Goal: Task Accomplishment & Management: Use online tool/utility

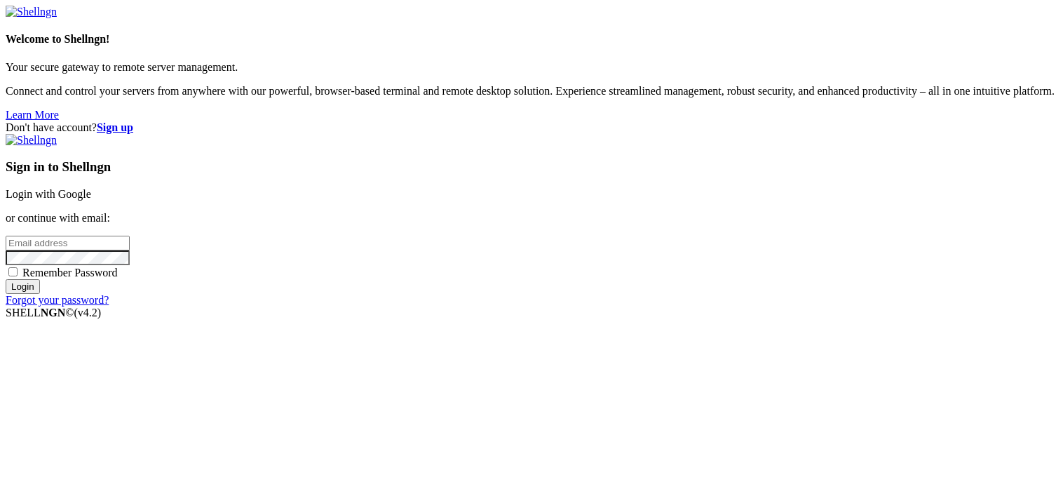
click at [91, 188] on link "Login with Google" at bounding box center [49, 194] width 86 height 12
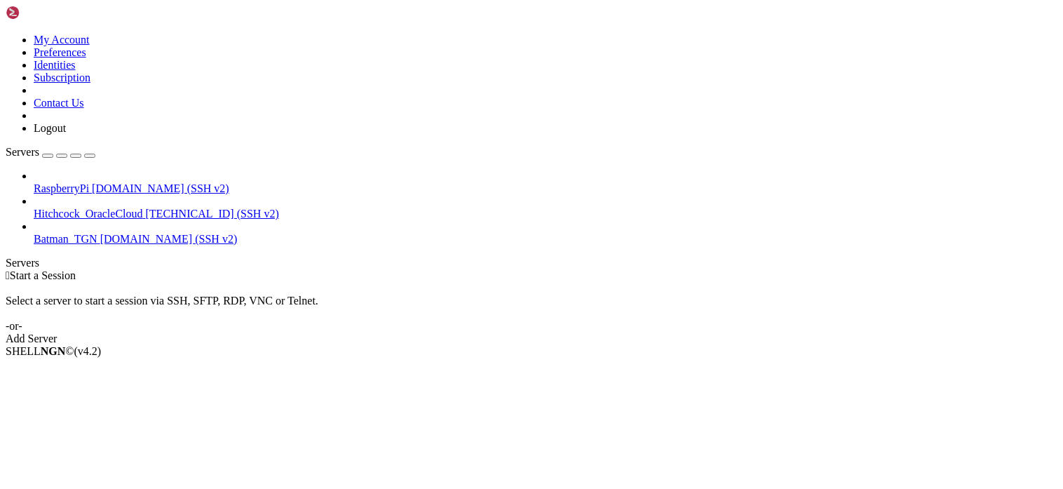
click at [132, 182] on span "[DOMAIN_NAME] (SSH v2)" at bounding box center [160, 188] width 137 height 12
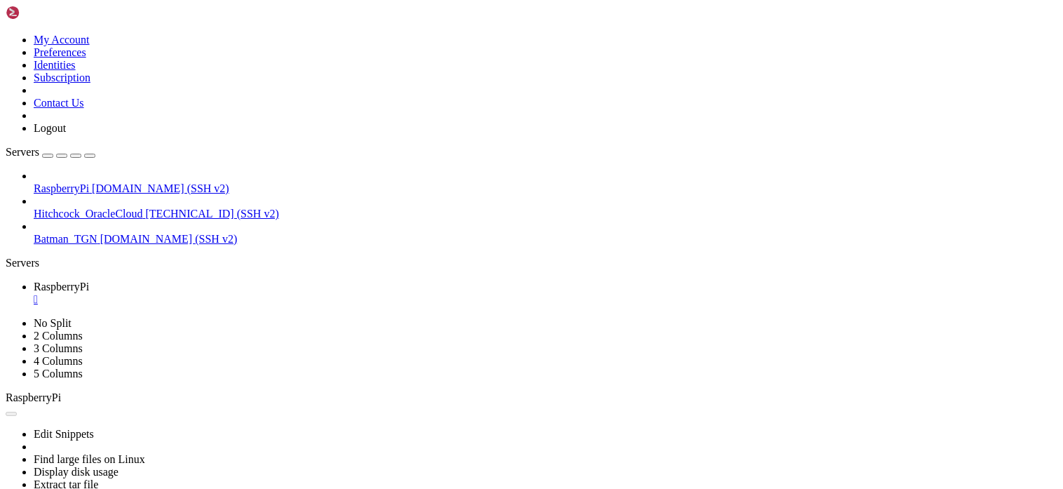
click at [265, 293] on div "" at bounding box center [545, 299] width 1023 height 13
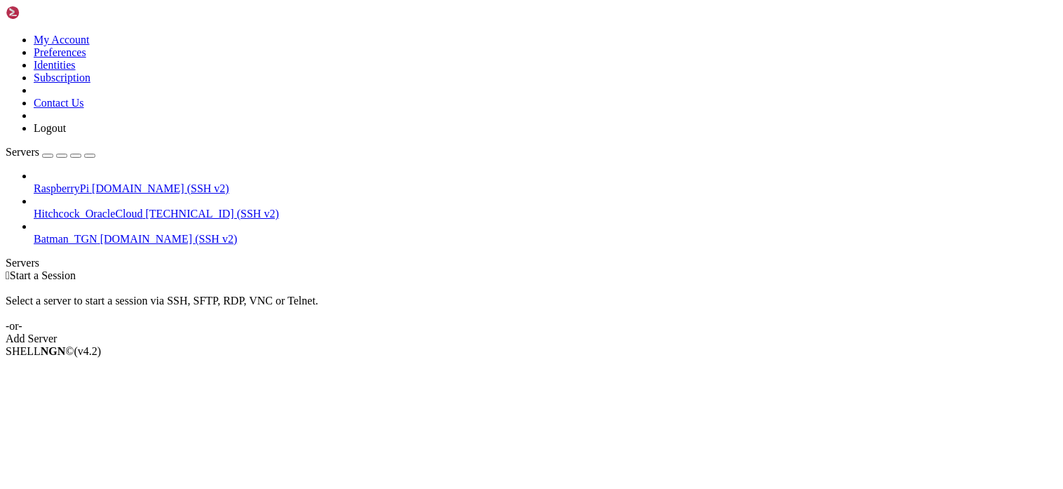
click at [135, 208] on span "Hitchcock_OracleCloud" at bounding box center [88, 214] width 109 height 12
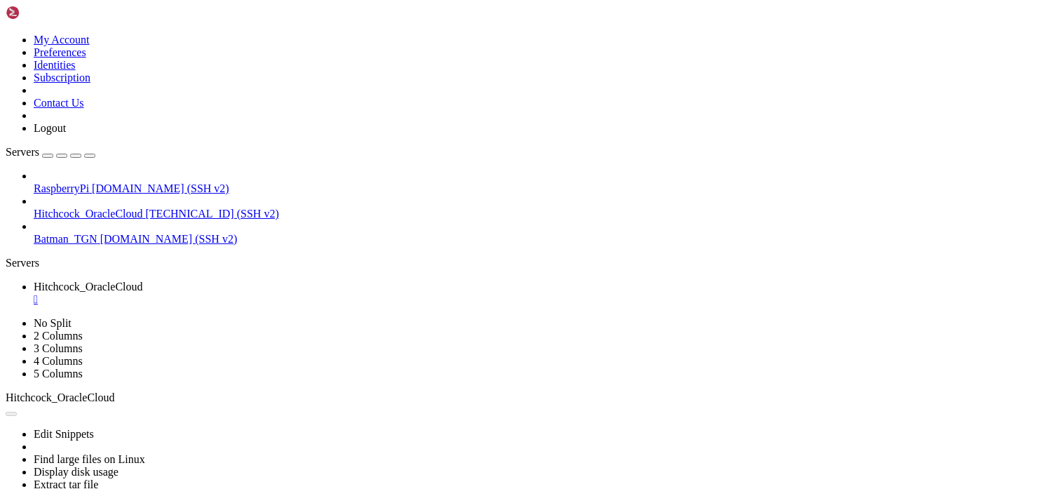
scroll to position [0, 0]
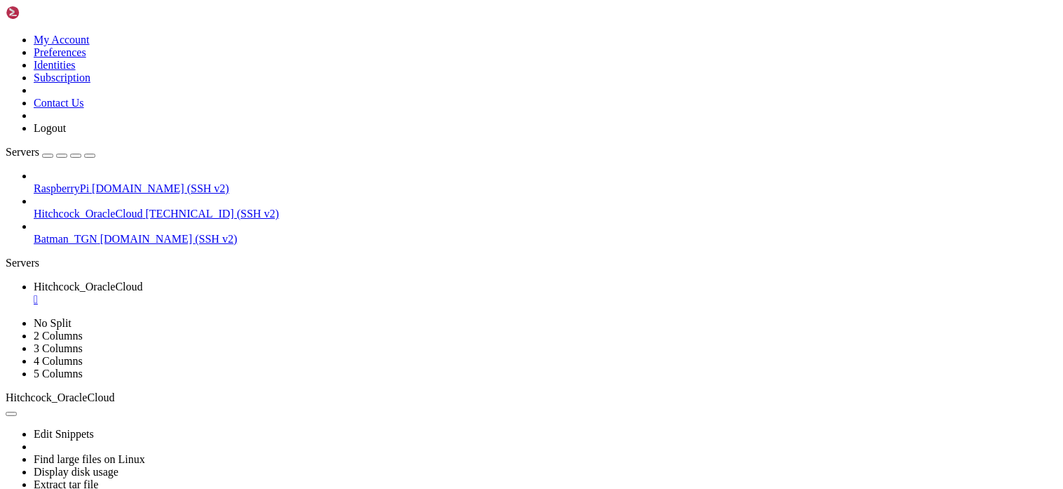
click at [294, 293] on div "" at bounding box center [545, 299] width 1023 height 13
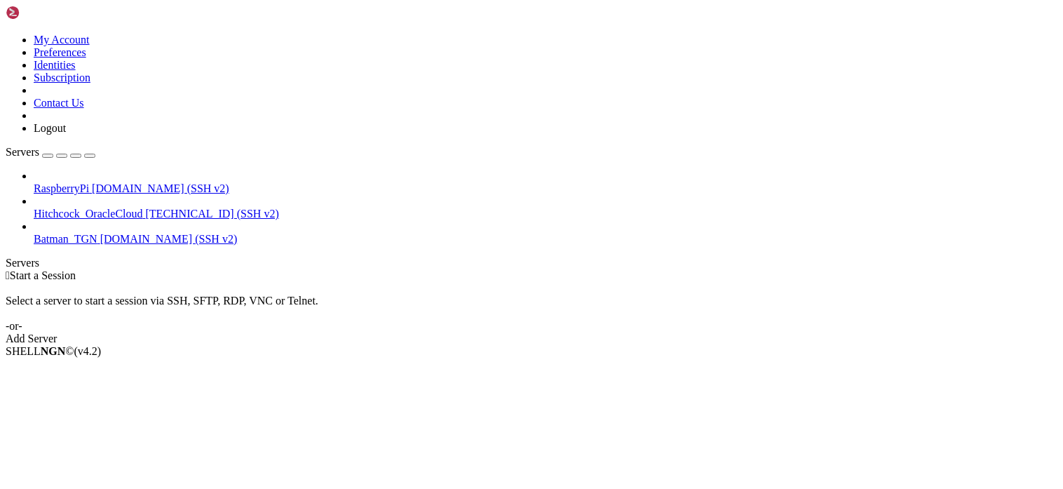
click at [612, 345] on div " Start a Session Select a server to start a session via SSH, SFTP, RDP, VNC or…" at bounding box center [532, 307] width 1052 height 76
click at [320, 322] on div " Start a Session Select a server to start a session via SSH, SFTP, RDP, VNC or…" at bounding box center [532, 307] width 1052 height 76
drag, startPoint x: 924, startPoint y: 69, endPoint x: 985, endPoint y: 49, distance: 64.3
click at [924, 269] on div " Start a Session Select a server to start a session via SSH, SFTP, RDP, VNC or…" at bounding box center [532, 307] width 1052 height 76
click at [406, 269] on div " Start a Session Select a server to start a session via SSH, SFTP, RDP, VNC or…" at bounding box center [532, 307] width 1052 height 76
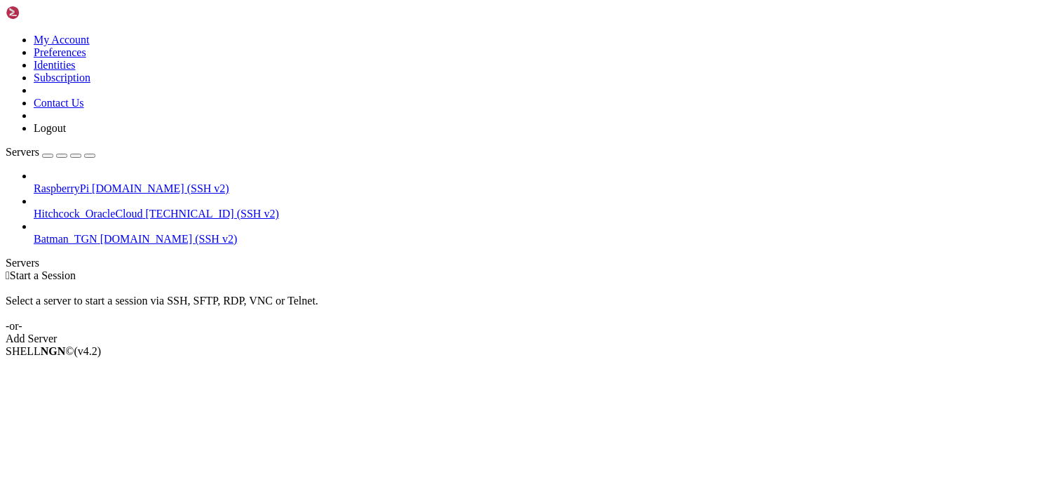
click at [655, 269] on div " Start a Session Select a server to start a session via SSH, SFTP, RDP, VNC or…" at bounding box center [532, 307] width 1052 height 76
click at [6, 232] on div "RaspberryPi [DOMAIN_NAME] (SSH v2) Hitchcock_OracleCloud [TECHNICAL_ID] (SSH v2…" at bounding box center [532, 208] width 1052 height 76
click at [245, 269] on div " Start a Session" at bounding box center [532, 275] width 1052 height 13
click at [655, 269] on div " Start a Session Select a server to start a session via SSH, SFTP, RDP, VNC or…" at bounding box center [532, 307] width 1052 height 76
click at [238, 269] on div " Start a Session Select a server to start a session via SSH, SFTP, RDP, VNC or…" at bounding box center [532, 307] width 1052 height 76
